Goal: Find specific page/section: Find specific page/section

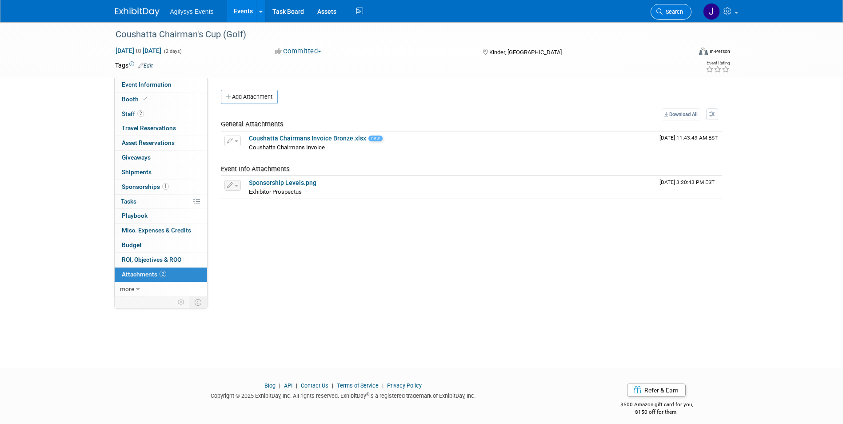
click at [670, 11] on span "Search" at bounding box center [672, 11] width 20 height 7
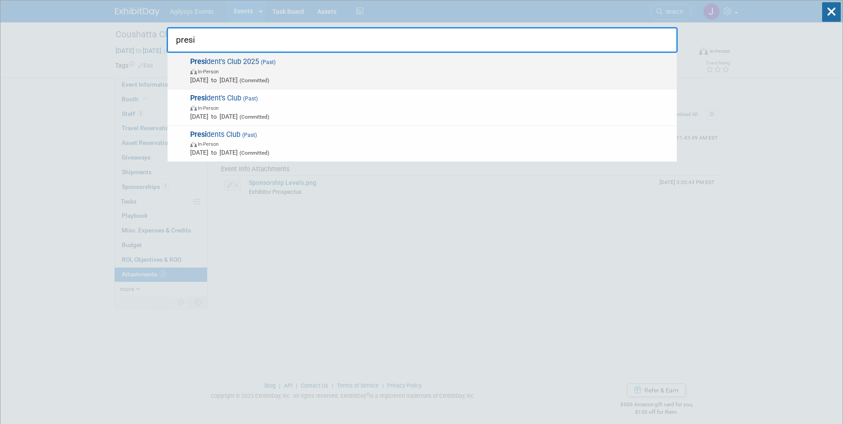
type input "presi"
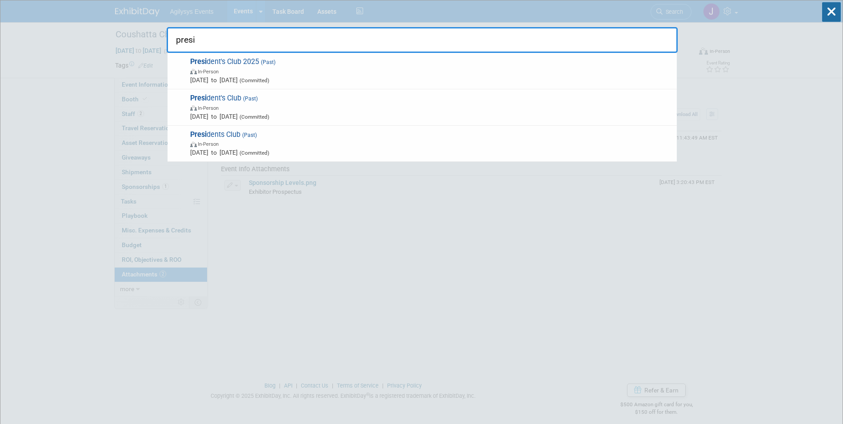
click at [253, 79] on span "[DATE] to [DATE] (Committed)" at bounding box center [431, 80] width 482 height 9
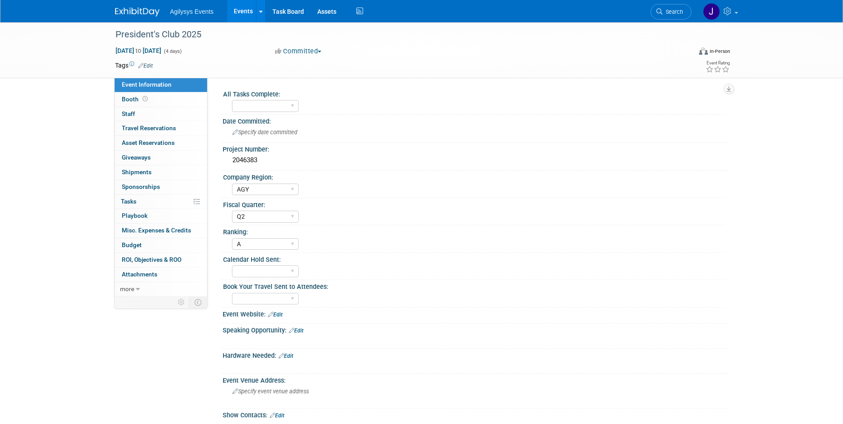
select select "AGY"
select select "Q2"
select select "A"
drag, startPoint x: 262, startPoint y: 163, endPoint x: 227, endPoint y: 165, distance: 35.1
click at [227, 165] on div "2046383" at bounding box center [476, 160] width 506 height 15
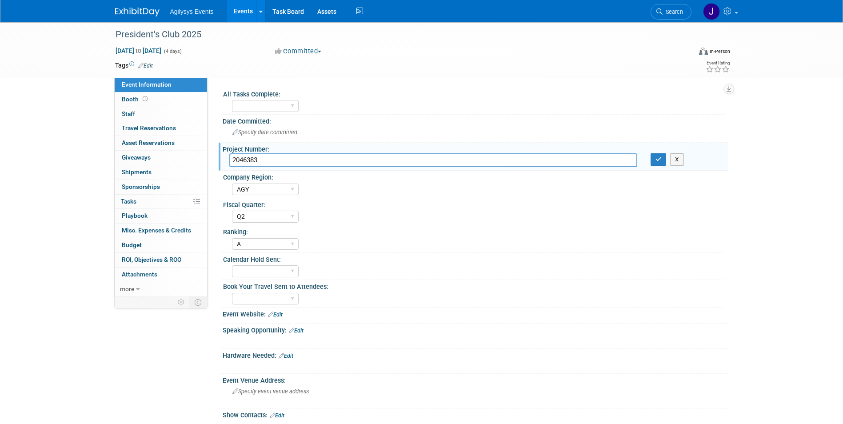
drag, startPoint x: 266, startPoint y: 159, endPoint x: 229, endPoint y: 160, distance: 36.9
click at [229, 160] on input "2046383" at bounding box center [433, 160] width 408 height 14
